Goal: Information Seeking & Learning: Find specific fact

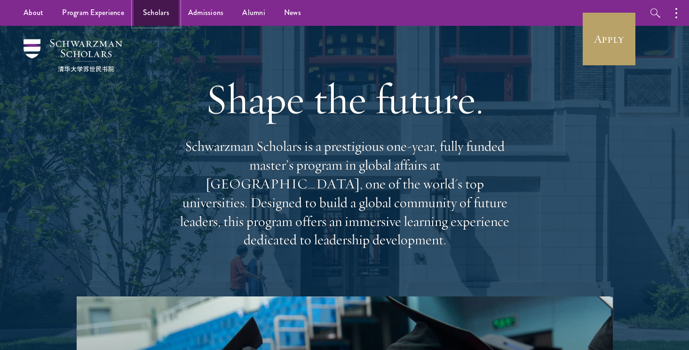
click at [156, 17] on link "Scholars" at bounding box center [156, 13] width 45 height 26
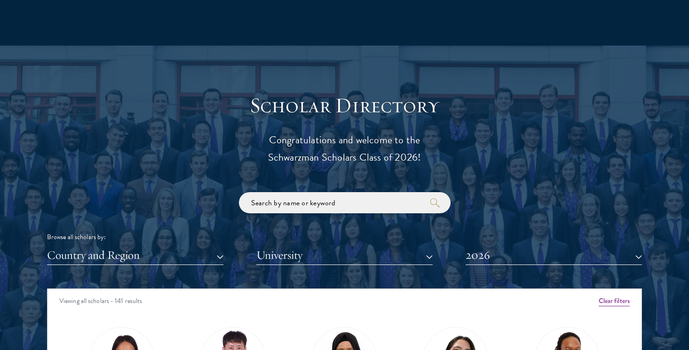
scroll to position [1128, 0]
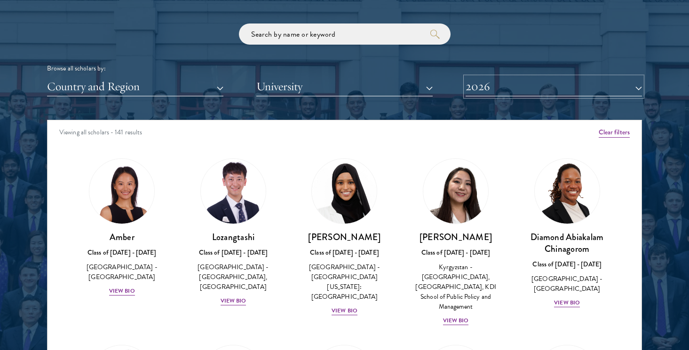
click at [519, 86] on button "2026" at bounding box center [553, 86] width 176 height 19
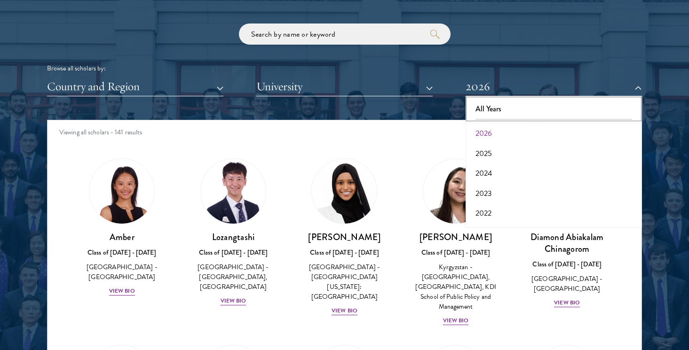
click at [501, 105] on button "All Years" at bounding box center [553, 109] width 171 height 20
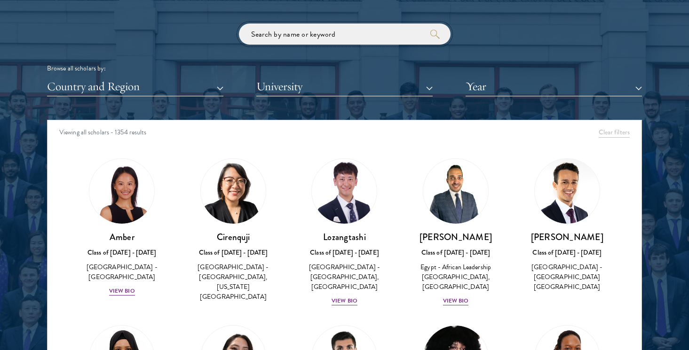
click at [264, 31] on input "search" at bounding box center [345, 34] width 212 height 21
type input "suman"
click button "submit" at bounding box center [0, 0] width 0 height 0
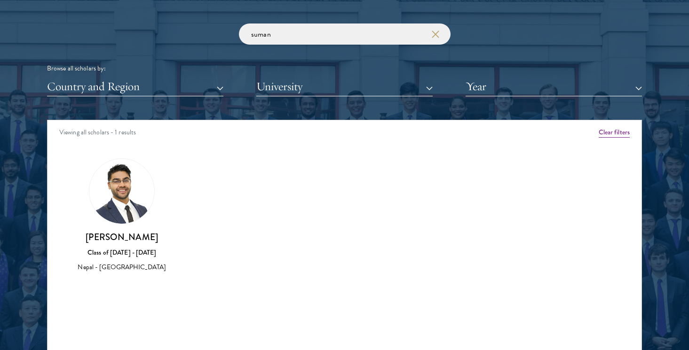
click at [118, 200] on img at bounding box center [121, 191] width 65 height 65
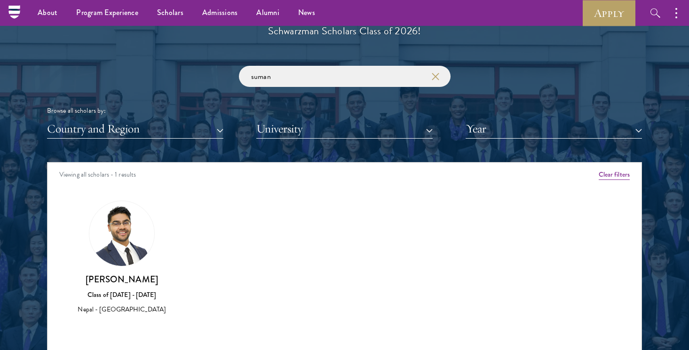
scroll to position [1086, 0]
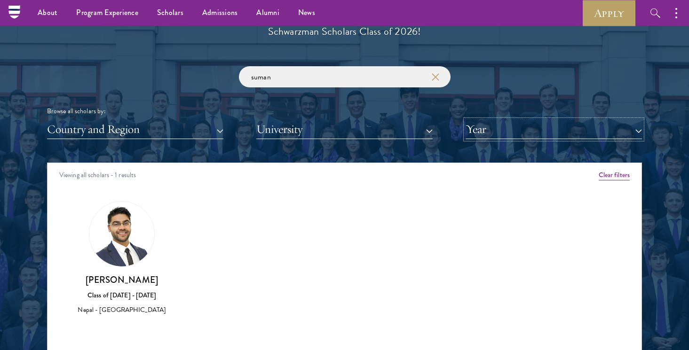
click at [489, 132] on button "Year" at bounding box center [553, 129] width 176 height 19
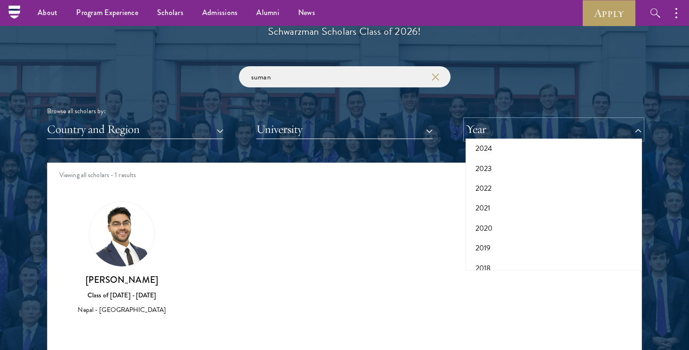
scroll to position [71, 0]
click at [491, 201] on button "2021" at bounding box center [553, 205] width 171 height 20
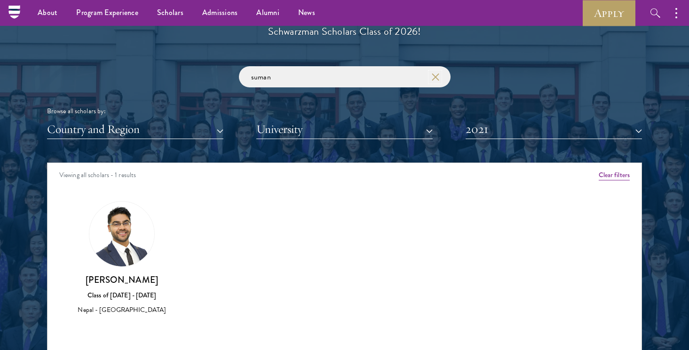
click at [432, 77] on icon "button" at bounding box center [436, 77] width 8 height 8
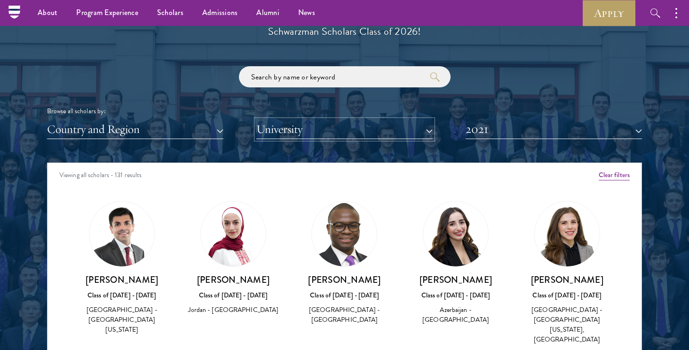
click at [347, 124] on button "University" at bounding box center [344, 129] width 176 height 19
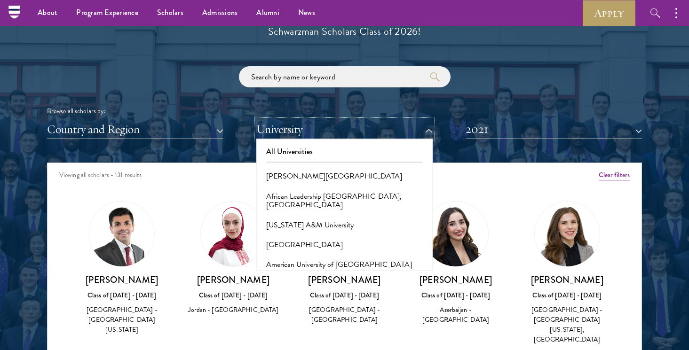
click at [347, 124] on button "University" at bounding box center [344, 129] width 176 height 19
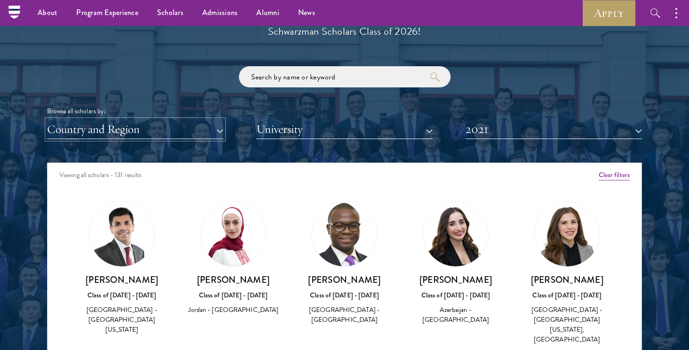
click at [169, 129] on button "Country and Region" at bounding box center [135, 129] width 176 height 19
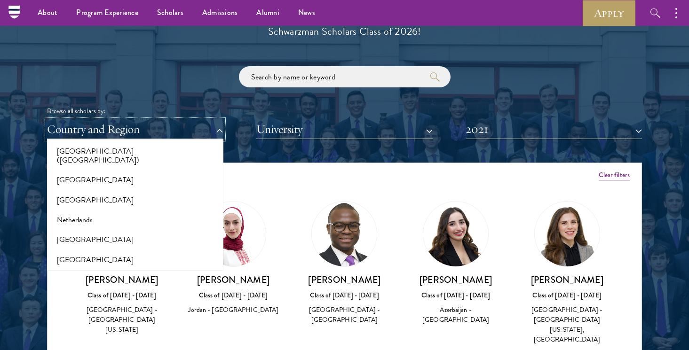
scroll to position [1198, 0]
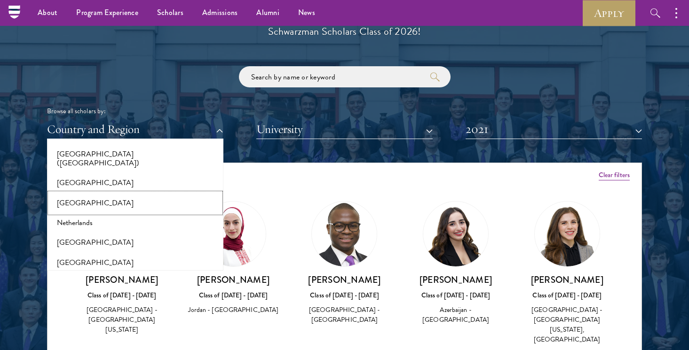
click at [109, 193] on button "[GEOGRAPHIC_DATA]" at bounding box center [135, 203] width 171 height 20
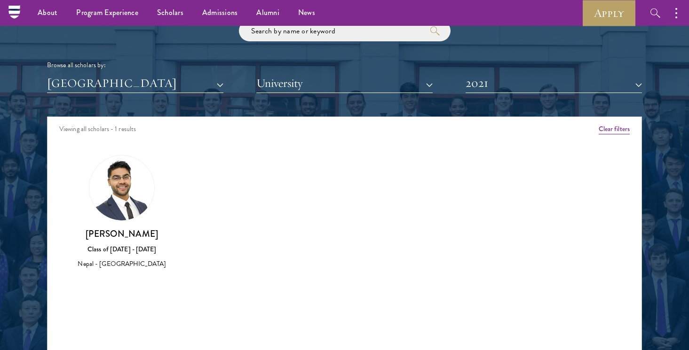
scroll to position [1131, 0]
